Goal: Obtain resource: Obtain resource

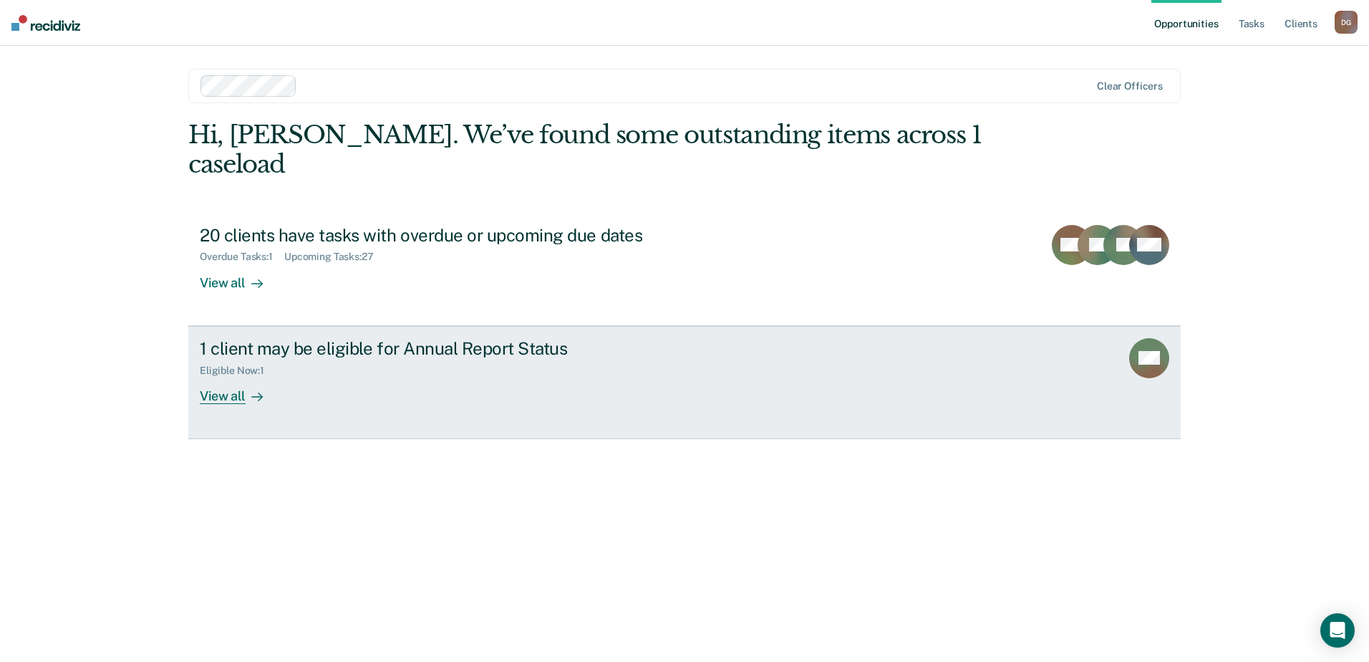
click at [223, 376] on div "View all" at bounding box center [240, 390] width 80 height 28
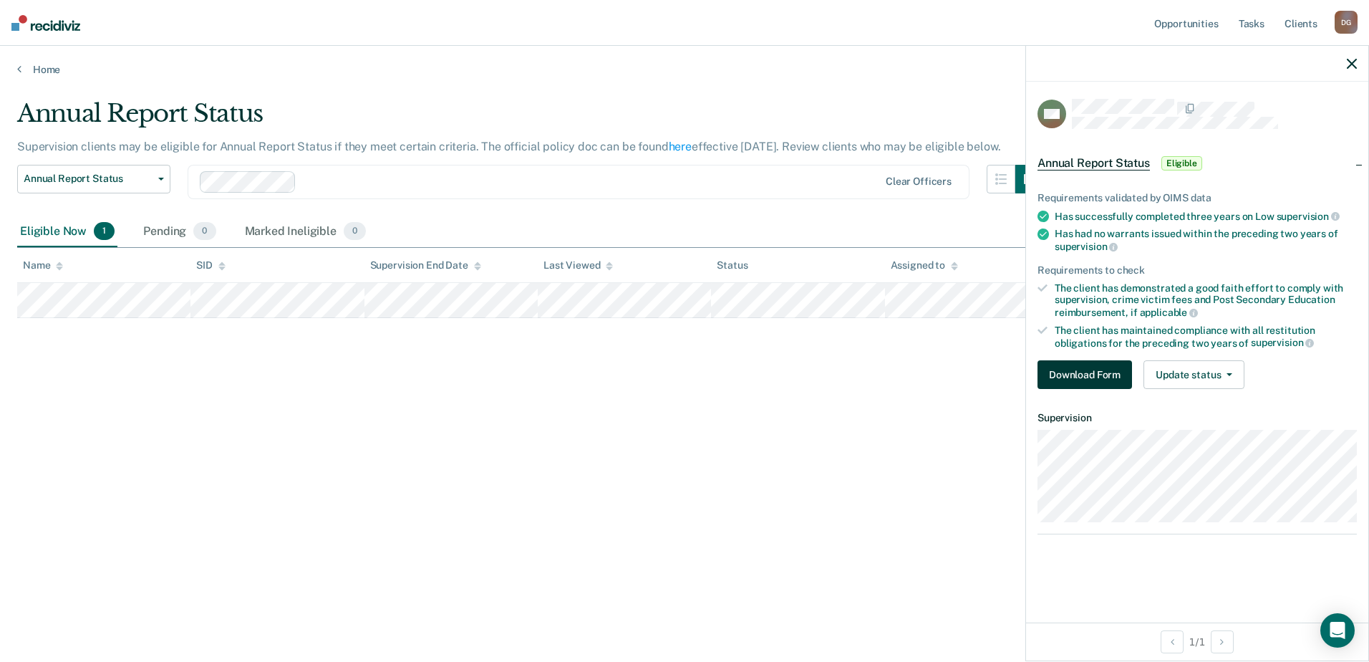
click at [1088, 375] on button "Download Form" at bounding box center [1084, 374] width 95 height 29
